Goal: Information Seeking & Learning: Learn about a topic

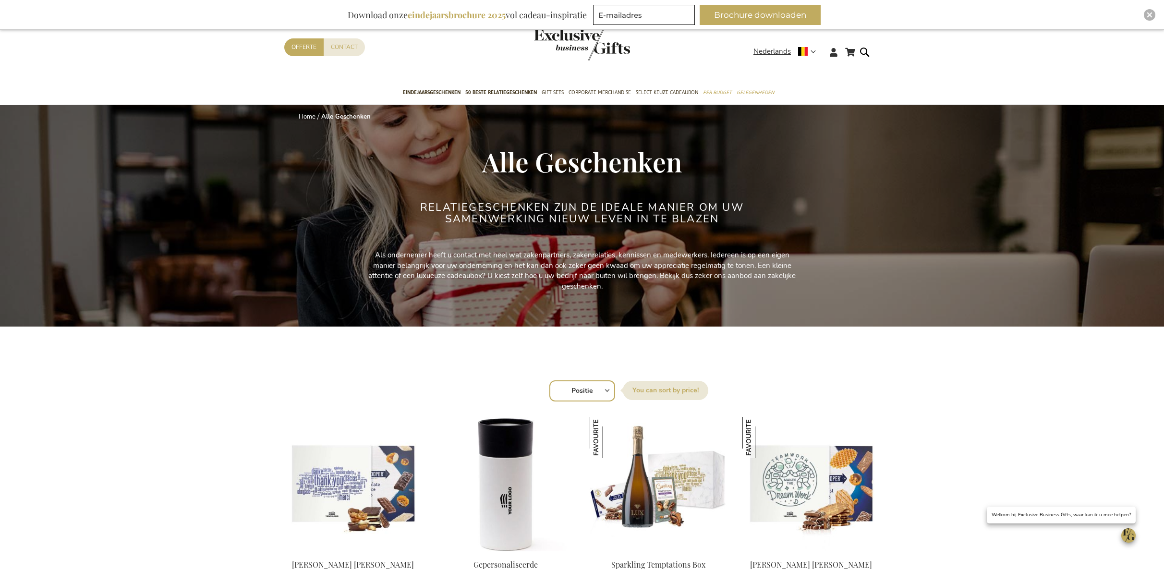
click at [596, 390] on select "Positie Best Sellers Meest bekeken Nieuw Biggest Saving Price: low to high Pric…" at bounding box center [582, 390] width 66 height 21
select select "new"
click at [549, 380] on select "Positie Best Sellers Meest bekeken Nieuw Biggest Saving Price: low to high Pric…" at bounding box center [582, 390] width 66 height 21
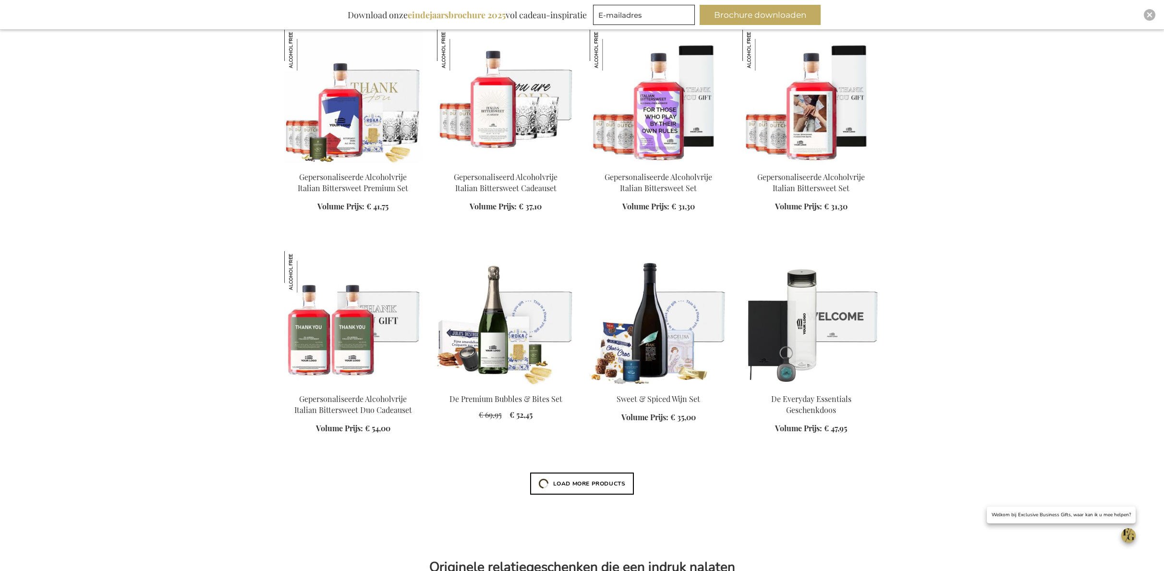
scroll to position [1423, 0]
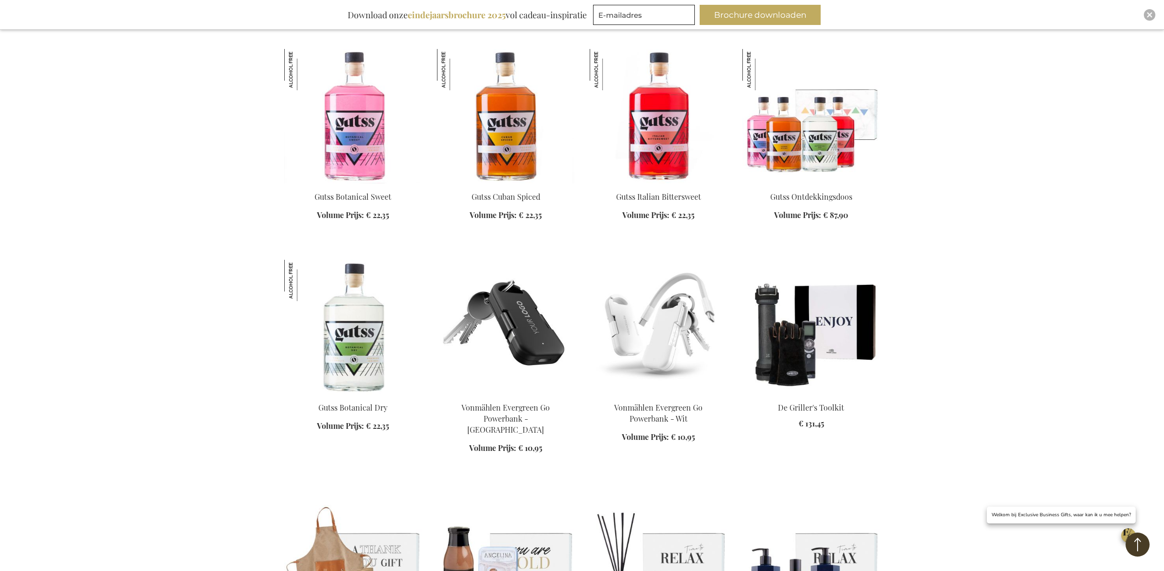
scroll to position [5090, 0]
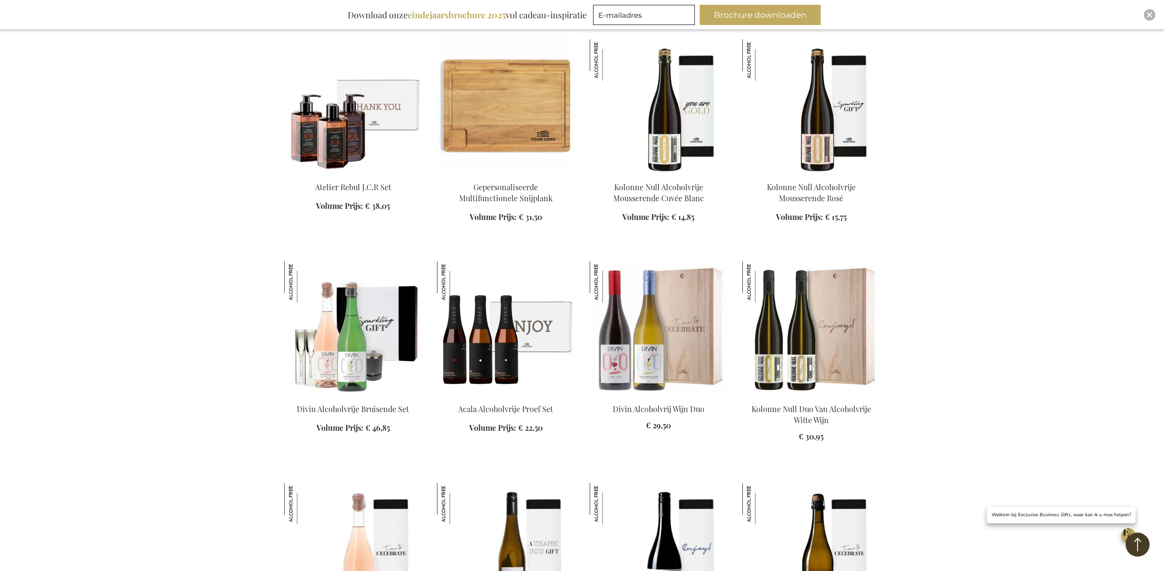
scroll to position [5755, 0]
